Goal: Task Accomplishment & Management: Use online tool/utility

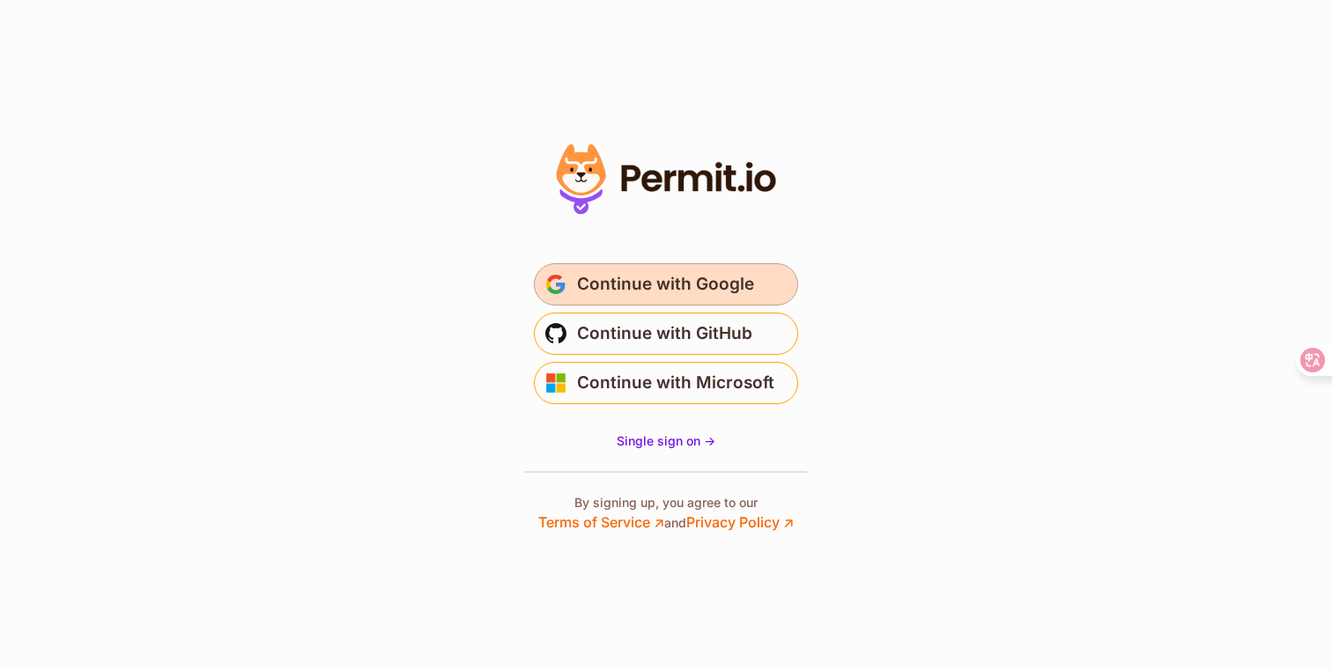
click at [647, 285] on span "Continue with Google" at bounding box center [665, 284] width 177 height 28
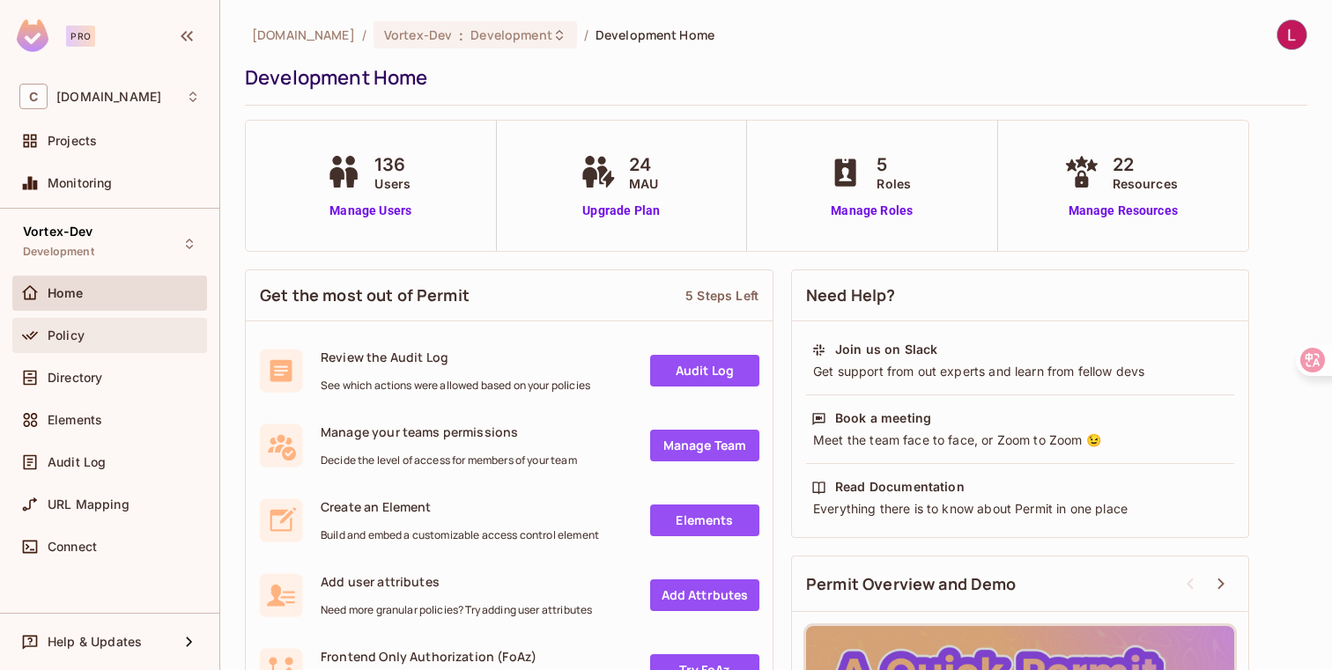
click at [26, 334] on icon at bounding box center [30, 336] width 18 height 18
